Goal: Task Accomplishment & Management: Use online tool/utility

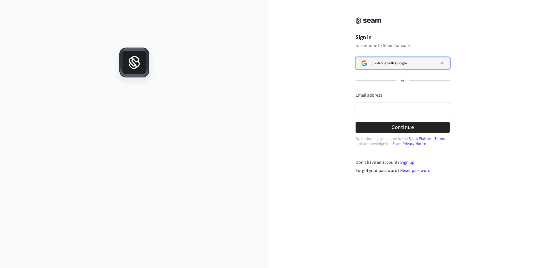
click at [380, 63] on span "Continue with Google" at bounding box center [389, 63] width 35 height 4
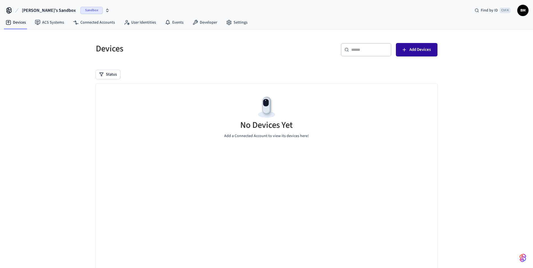
click at [410, 50] on span "Add Devices" at bounding box center [419, 49] width 21 height 7
click at [35, 25] on icon at bounding box center [38, 23] width 6 height 6
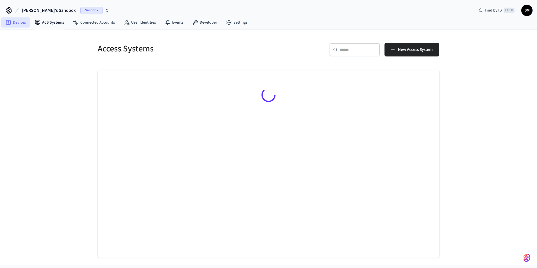
click at [19, 22] on link "Devices" at bounding box center [15, 22] width 29 height 10
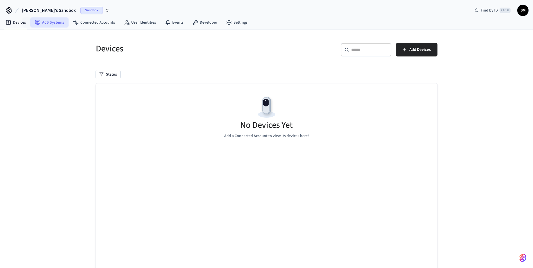
click at [59, 17] on link "ACS Systems" at bounding box center [49, 22] width 38 height 10
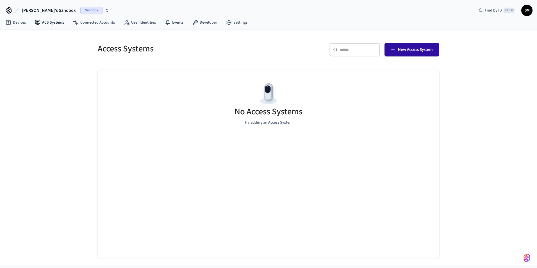
click at [396, 54] on button "New Access System" at bounding box center [412, 49] width 55 height 13
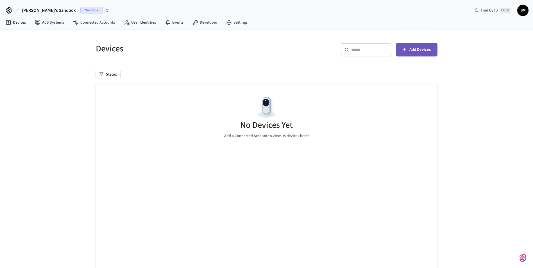
click at [425, 47] on span "Add Devices" at bounding box center [419, 49] width 21 height 7
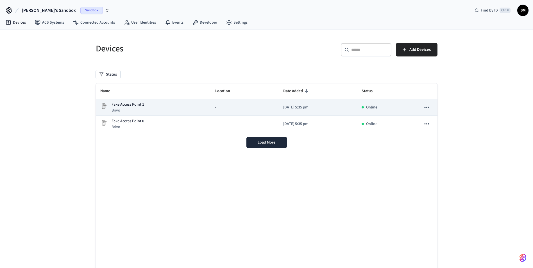
click at [181, 108] on div "Fake Access Point 1 Brivo" at bounding box center [153, 108] width 106 height 12
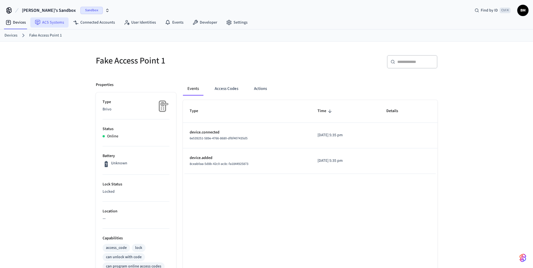
click at [41, 18] on link "ACS Systems" at bounding box center [49, 22] width 38 height 10
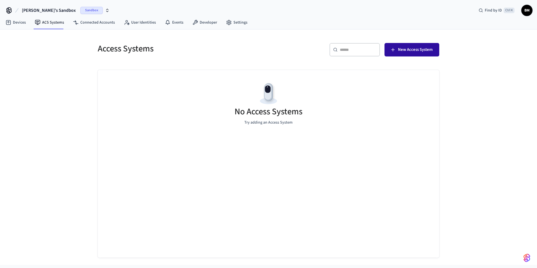
click at [409, 53] on span "New Access System" at bounding box center [415, 49] width 35 height 7
click at [22, 22] on link "Devices" at bounding box center [15, 22] width 29 height 10
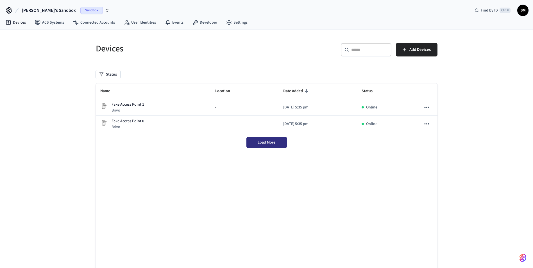
click at [276, 142] on button "Load More" at bounding box center [266, 142] width 40 height 11
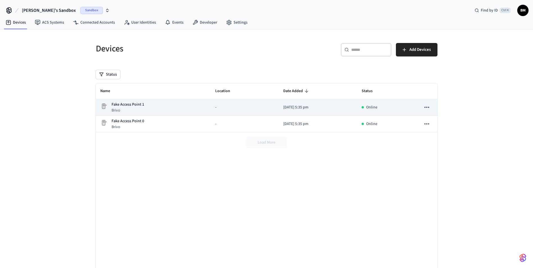
click at [425, 106] on icon "sticky table" at bounding box center [426, 107] width 7 height 7
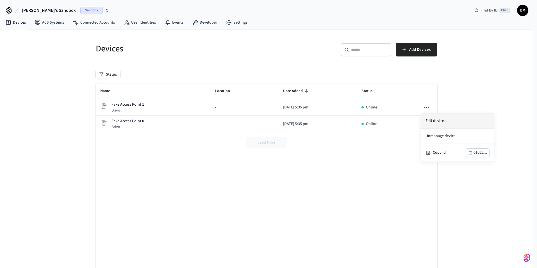
click at [429, 118] on li "Edit device" at bounding box center [457, 120] width 73 height 15
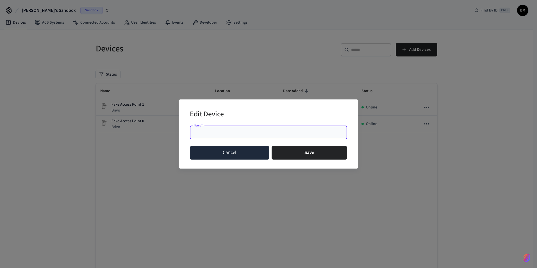
click at [239, 155] on button "Cancel" at bounding box center [229, 152] width 79 height 13
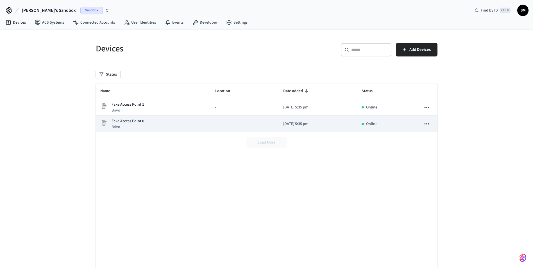
click at [129, 123] on p "Fake Access Point 0" at bounding box center [128, 121] width 33 height 6
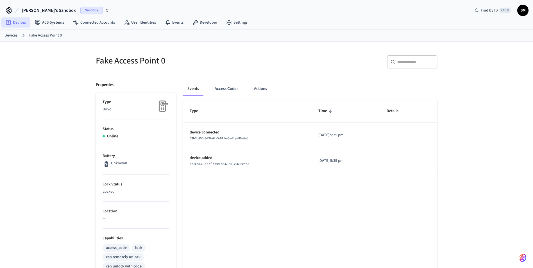
click at [11, 22] on icon at bounding box center [9, 23] width 6 height 6
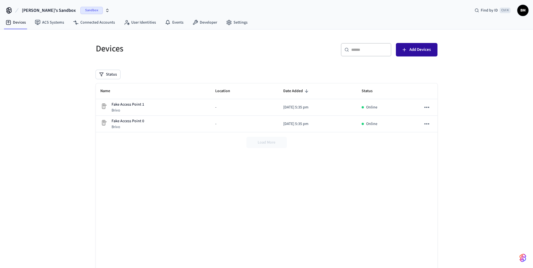
click at [432, 50] on button "Add Devices" at bounding box center [417, 49] width 42 height 13
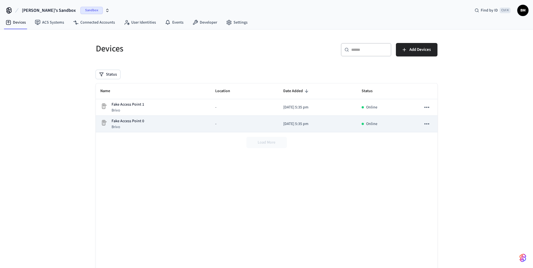
click at [149, 121] on div "Fake Access Point 0 Brivo" at bounding box center [153, 124] width 106 height 12
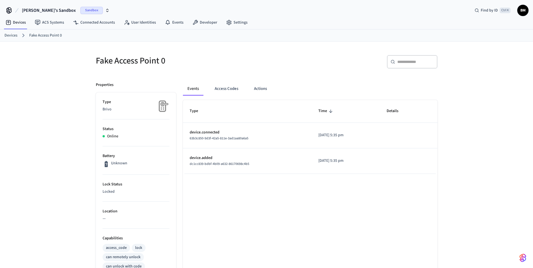
drag, startPoint x: 251, startPoint y: 138, endPoint x: 285, endPoint y: 137, distance: 34.3
click at [285, 137] on div "63b3c850-9d3f-42a5-811e-3ad1aa80a6a5" at bounding box center [247, 138] width 115 height 6
click at [229, 88] on button "Access Codes" at bounding box center [226, 88] width 33 height 13
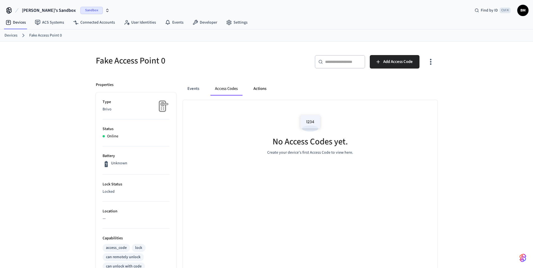
click at [256, 90] on button "Actions" at bounding box center [260, 88] width 22 height 13
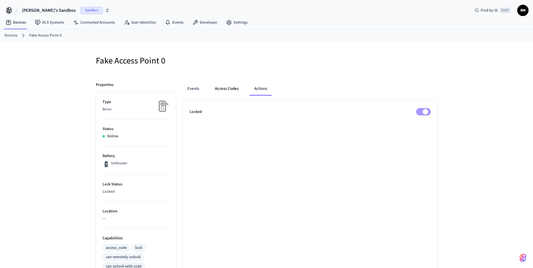
click at [221, 90] on button "Access Codes" at bounding box center [226, 88] width 33 height 13
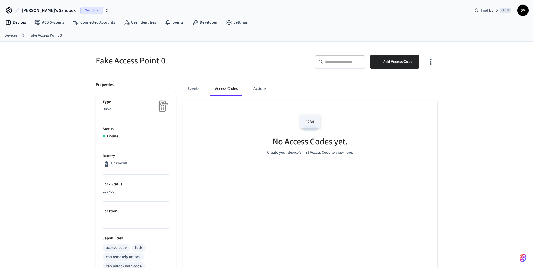
click at [298, 128] on img at bounding box center [309, 123] width 25 height 24
click at [308, 120] on img at bounding box center [309, 123] width 25 height 24
click at [310, 162] on div "No Access Codes yet. Create your device's first Access Code to view here." at bounding box center [310, 133] width 254 height 67
click at [260, 91] on button "Actions" at bounding box center [260, 88] width 22 height 13
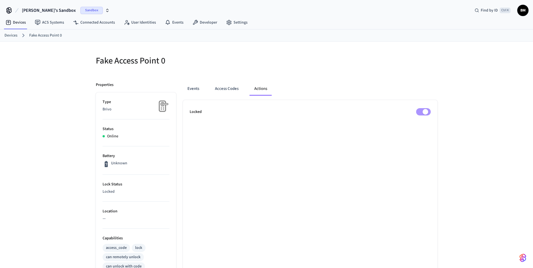
click at [164, 107] on img at bounding box center [162, 106] width 14 height 14
click at [127, 108] on p "Brivo" at bounding box center [136, 109] width 67 height 6
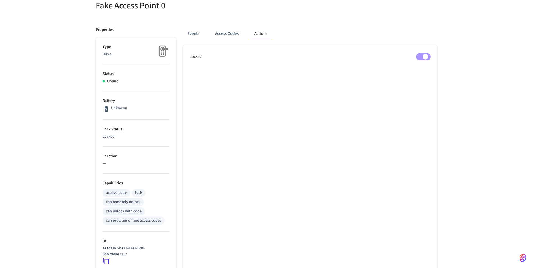
scroll to position [56, 0]
click at [119, 192] on div "access_code" at bounding box center [116, 192] width 21 height 6
drag, startPoint x: 119, startPoint y: 192, endPoint x: 98, endPoint y: 200, distance: 22.8
click at [98, 200] on ul "Type Brivo Status Online Battery Unknown Lock Status Locked Location — Capabili…" at bounding box center [136, 190] width 80 height 309
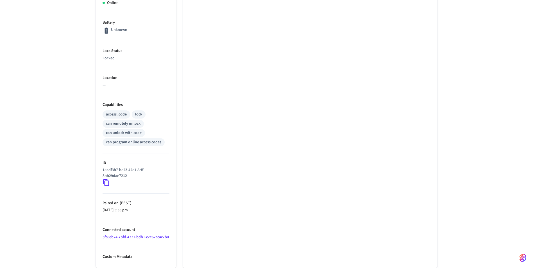
scroll to position [139, 0]
click at [117, 234] on link "5fc8eb24-7bfd-4321-bdb1-c2e62cc4c2b0" at bounding box center [136, 237] width 66 height 6
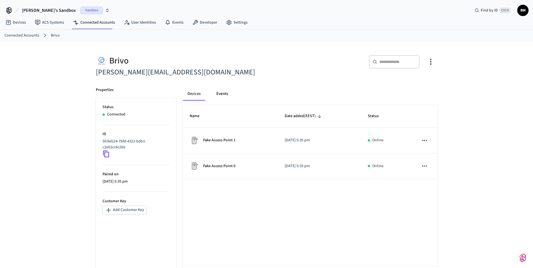
click at [222, 93] on button "Events" at bounding box center [222, 93] width 21 height 13
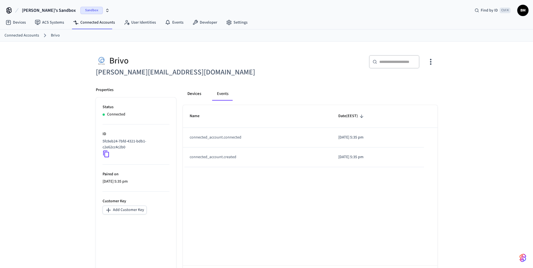
click at [193, 96] on button "Devices" at bounding box center [194, 93] width 23 height 13
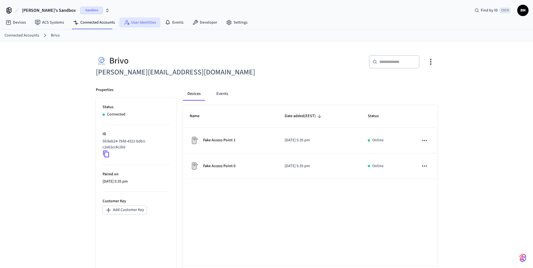
click at [145, 25] on link "User Identities" at bounding box center [139, 22] width 41 height 10
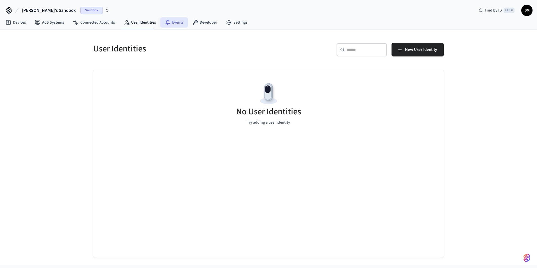
click at [178, 24] on link "Events" at bounding box center [174, 22] width 28 height 10
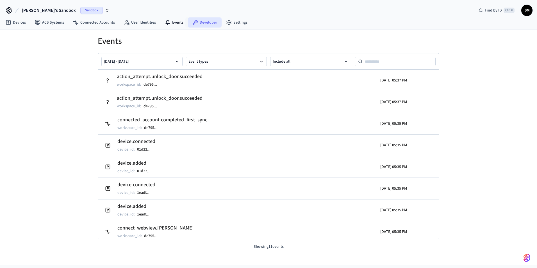
click at [192, 20] on icon at bounding box center [195, 23] width 6 height 6
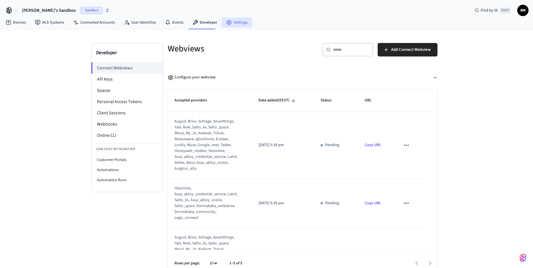
click at [231, 21] on link "Settings" at bounding box center [237, 22] width 30 height 10
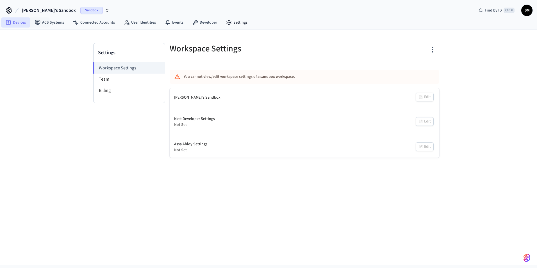
click at [14, 22] on link "Devices" at bounding box center [15, 22] width 29 height 10
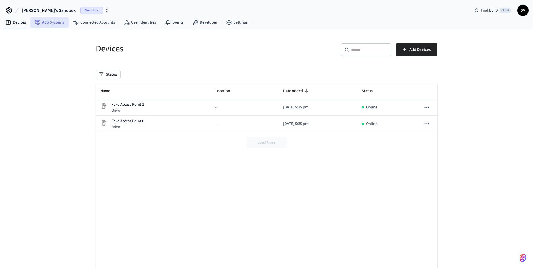
click at [36, 21] on icon at bounding box center [38, 23] width 6 height 6
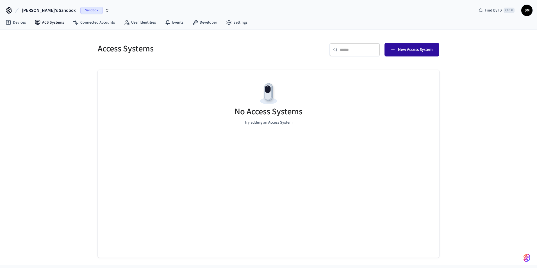
click at [410, 48] on span "New Access System" at bounding box center [415, 49] width 35 height 7
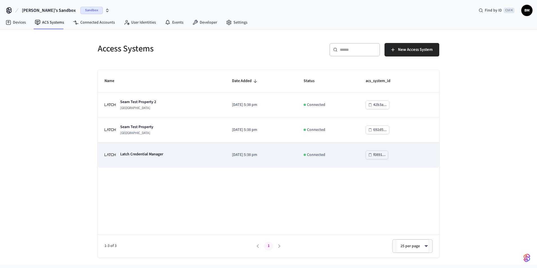
click at [161, 155] on p "Latch Credential Manager" at bounding box center [141, 154] width 43 height 6
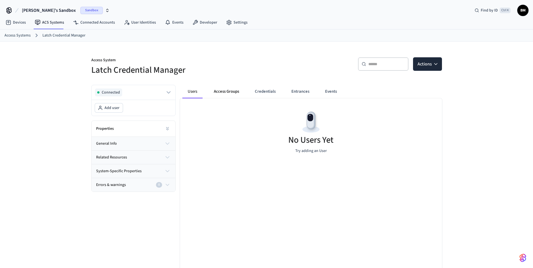
click at [213, 94] on button "Access Groups" at bounding box center [226, 91] width 34 height 13
click at [258, 94] on button "Credentials" at bounding box center [265, 91] width 30 height 13
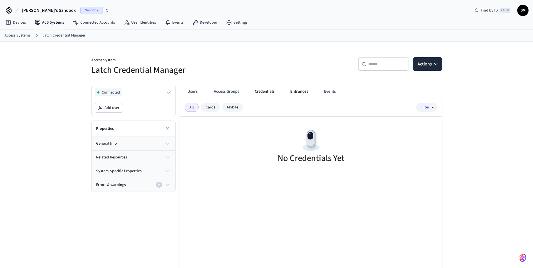
click at [302, 96] on button "Entrances" at bounding box center [299, 91] width 27 height 13
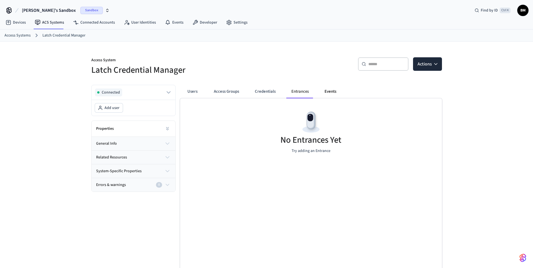
click at [332, 93] on button "Events" at bounding box center [330, 91] width 21 height 13
